Goal: Task Accomplishment & Management: Complete application form

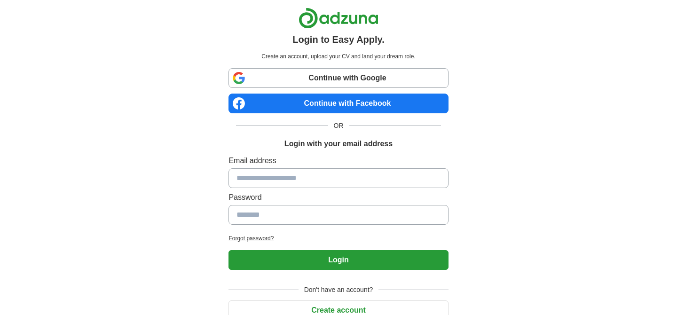
click at [276, 186] on input at bounding box center [339, 178] width 220 height 20
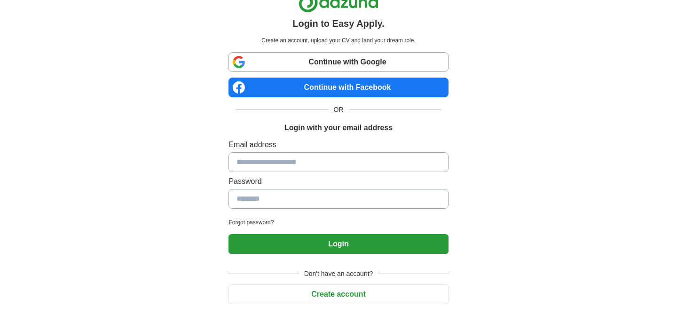
scroll to position [29, 0]
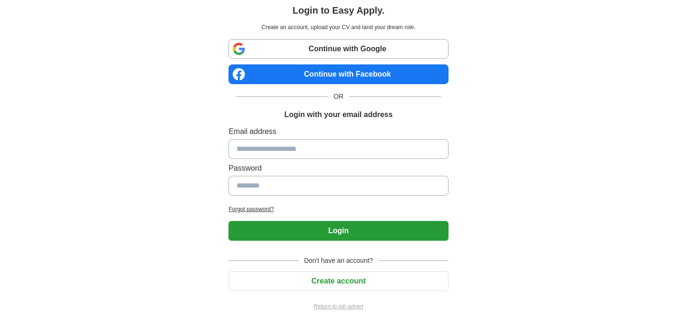
click at [212, 184] on div "Login to Easy Apply. Create an account, upload your CV and land your dream role…" at bounding box center [338, 148] width 587 height 355
click at [251, 157] on input at bounding box center [339, 149] width 220 height 20
click at [219, 144] on div "Login to Easy Apply. Create an account, upload your CV and land your dream role…" at bounding box center [338, 148] width 587 height 355
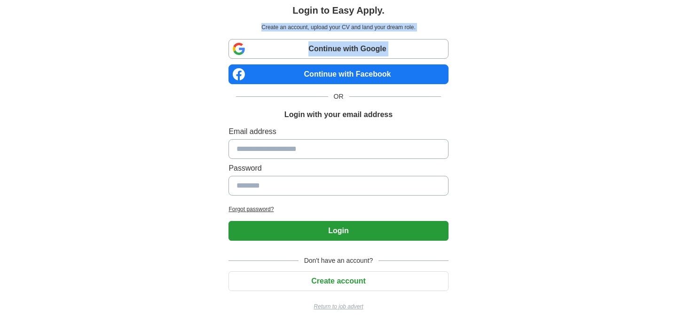
drag, startPoint x: 223, startPoint y: 27, endPoint x: 220, endPoint y: 84, distance: 57.0
click at [220, 83] on div "Login to Easy Apply. Create an account, upload your CV and land your dream role…" at bounding box center [338, 148] width 587 height 355
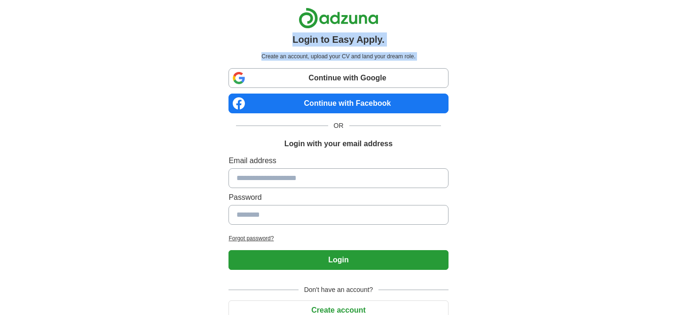
drag, startPoint x: 220, startPoint y: 84, endPoint x: 227, endPoint y: 32, distance: 53.2
click at [227, 32] on div "Login to Easy Apply. Create an account, upload your CV and land your dream role…" at bounding box center [338, 177] width 587 height 355
drag, startPoint x: 227, startPoint y: 34, endPoint x: 225, endPoint y: 69, distance: 34.9
click at [226, 68] on div "Login to Easy Apply. Create an account, upload your CV and land your dream role…" at bounding box center [338, 177] width 235 height 355
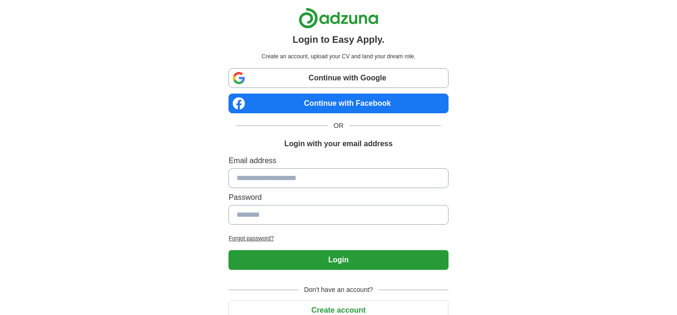
drag, startPoint x: 225, startPoint y: 69, endPoint x: 230, endPoint y: 43, distance: 26.2
click at [229, 47] on div "Login to Easy Apply. Create an account, upload your CV and land your dream role…" at bounding box center [338, 177] width 235 height 355
drag, startPoint x: 235, startPoint y: 43, endPoint x: 412, endPoint y: 48, distance: 176.5
click at [412, 48] on div "Login to Easy Apply. Create an account, upload your CV and land your dream role." at bounding box center [339, 35] width 220 height 55
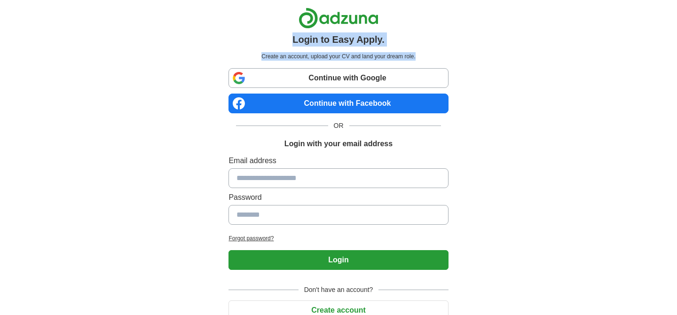
drag, startPoint x: 430, startPoint y: 62, endPoint x: 285, endPoint y: 35, distance: 148.2
click at [285, 36] on div "Login to Easy Apply. Create an account, upload your CV and land your dream role." at bounding box center [339, 35] width 220 height 55
drag, startPoint x: 285, startPoint y: 35, endPoint x: 441, endPoint y: 58, distance: 158.4
click at [443, 58] on div "Login to Easy Apply. Create an account, upload your CV and land your dream role." at bounding box center [339, 35] width 220 height 55
click at [441, 58] on p "Create an account, upload your CV and land your dream role." at bounding box center [339, 56] width 216 height 8
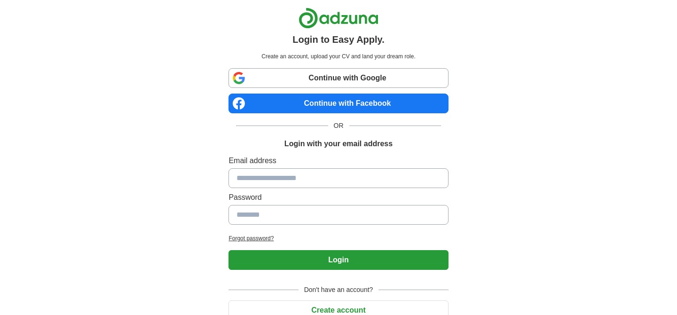
click at [345, 74] on link "Continue with Google" at bounding box center [339, 78] width 220 height 20
